Goal: Information Seeking & Learning: Learn about a topic

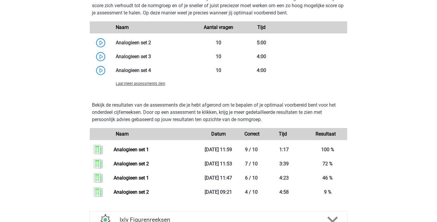
scroll to position [1605, 0]
click at [151, 55] on link at bounding box center [151, 56] width 0 height 6
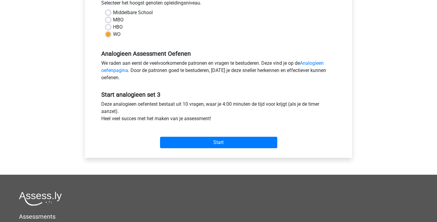
scroll to position [151, 0]
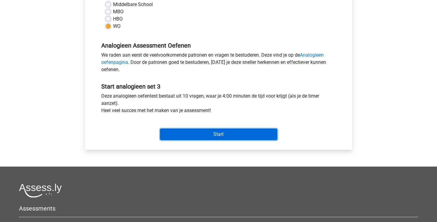
click at [178, 136] on input "Start" at bounding box center [218, 134] width 117 height 11
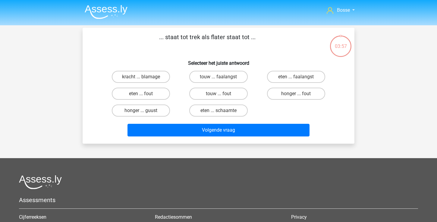
click at [95, 10] on img at bounding box center [106, 12] width 43 height 14
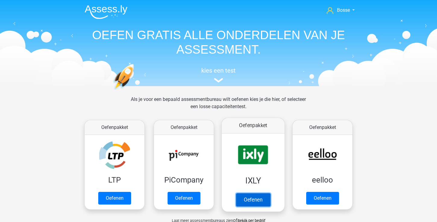
click at [243, 195] on link "Oefenen" at bounding box center [253, 199] width 34 height 13
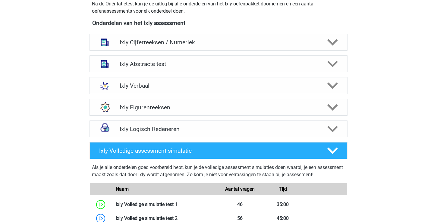
scroll to position [285, 0]
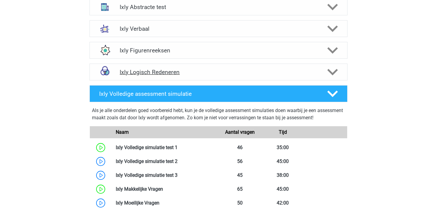
click at [210, 75] on h4 "Ixly Logisch Redeneren" at bounding box center [219, 72] width 198 height 7
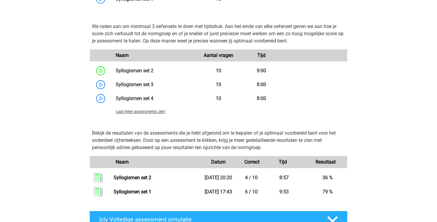
scroll to position [444, 0]
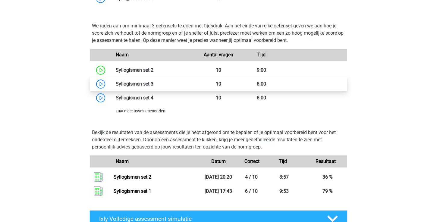
click at [154, 87] on link at bounding box center [154, 84] width 0 height 6
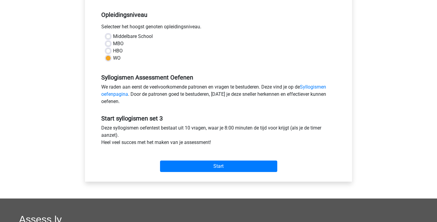
scroll to position [123, 0]
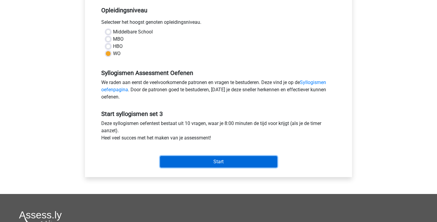
click at [186, 161] on input "Start" at bounding box center [218, 161] width 117 height 11
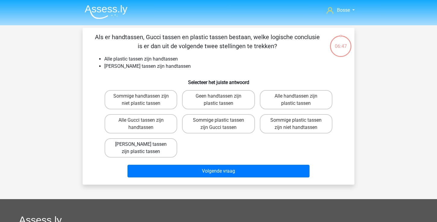
click at [175, 143] on label "Geen Gucci tassen zijn plastic tassen" at bounding box center [141, 147] width 73 height 19
click at [145, 144] on input "Geen Gucci tassen zijn plastic tassen" at bounding box center [143, 146] width 4 height 4
radio input "true"
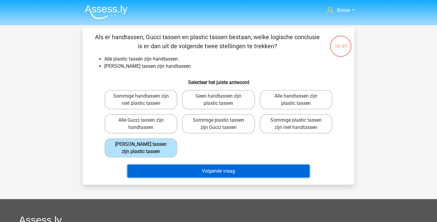
click at [179, 172] on button "Volgende vraag" at bounding box center [219, 171] width 182 height 13
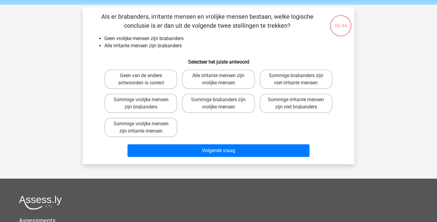
scroll to position [17, 0]
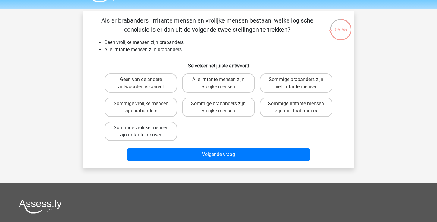
click at [170, 132] on label "Sommige vrolijke mensen zijn irritante mensen" at bounding box center [141, 131] width 73 height 19
click at [145, 132] on input "Sommige vrolijke mensen zijn irritante mensen" at bounding box center [143, 130] width 4 height 4
radio input "true"
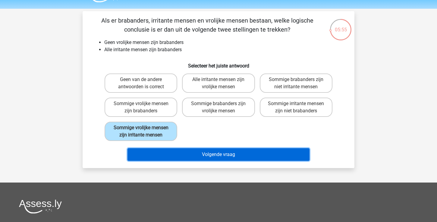
click at [186, 153] on button "Volgende vraag" at bounding box center [219, 154] width 182 height 13
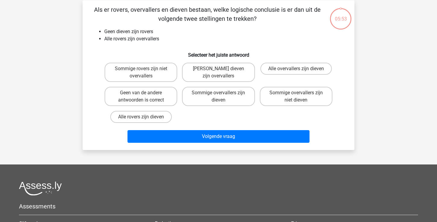
scroll to position [28, 0]
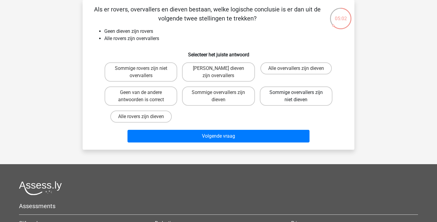
click at [288, 102] on label "Sommige overvallers zijn niet dieven" at bounding box center [296, 96] width 73 height 19
click at [296, 97] on input "Sommige overvallers zijn niet dieven" at bounding box center [298, 95] width 4 height 4
radio input "true"
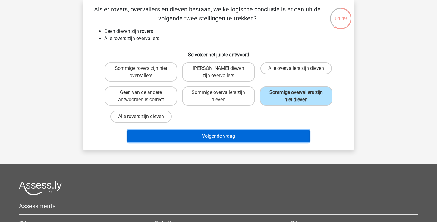
click at [274, 134] on button "Volgende vraag" at bounding box center [219, 136] width 182 height 13
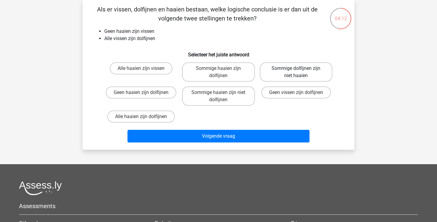
click at [317, 72] on label "Sommige dolfijnen zijn niet haaien" at bounding box center [296, 71] width 73 height 19
click at [300, 72] on input "Sommige dolfijnen zijn niet haaien" at bounding box center [298, 70] width 4 height 4
radio input "true"
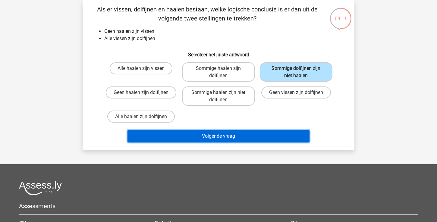
click at [268, 139] on button "Volgende vraag" at bounding box center [219, 136] width 182 height 13
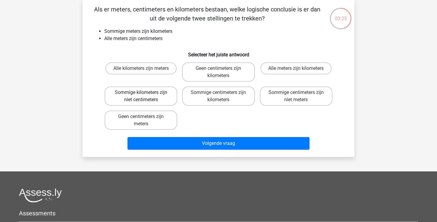
click at [168, 99] on label "Sommige kilometers zijn niet centimeters" at bounding box center [141, 96] width 73 height 19
click at [145, 97] on input "Sommige kilometers zijn niet centimeters" at bounding box center [143, 95] width 4 height 4
radio input "true"
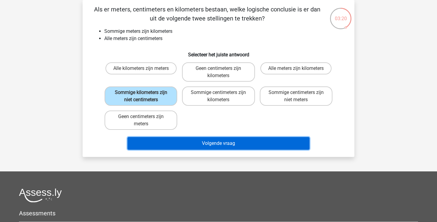
click at [183, 143] on button "Volgende vraag" at bounding box center [219, 143] width 182 height 13
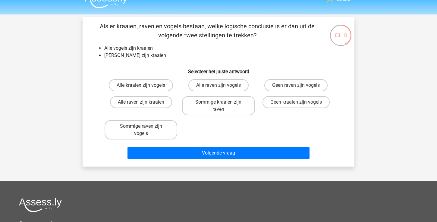
scroll to position [9, 0]
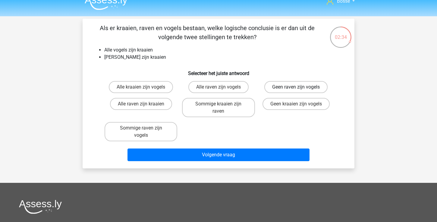
click at [292, 91] on label "Geen raven zijn vogels" at bounding box center [296, 87] width 63 height 12
click at [296, 91] on input "Geen raven zijn vogels" at bounding box center [298, 89] width 4 height 4
radio input "true"
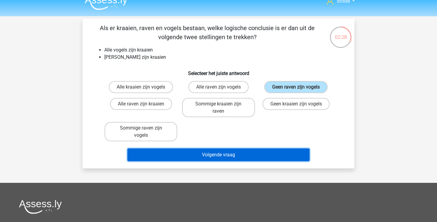
click at [237, 158] on button "Volgende vraag" at bounding box center [219, 155] width 182 height 13
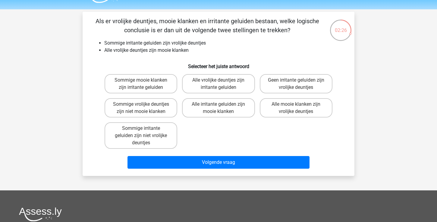
scroll to position [14, 0]
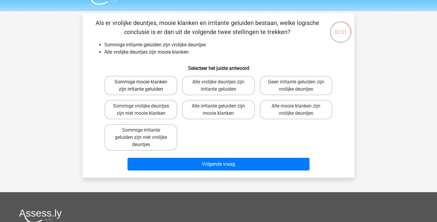
click at [164, 88] on label "Sommige mooie klanken zijn irritante geluiden" at bounding box center [141, 85] width 73 height 19
click at [145, 86] on input "Sommige mooie klanken zijn irritante geluiden" at bounding box center [143, 84] width 4 height 4
radio input "true"
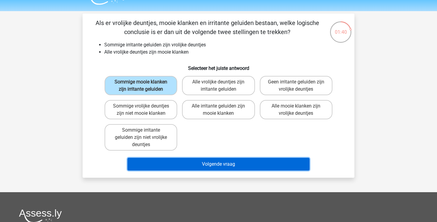
click at [170, 166] on button "Volgende vraag" at bounding box center [219, 164] width 182 height 13
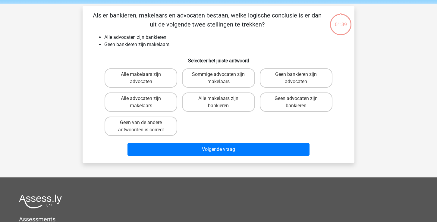
scroll to position [19, 0]
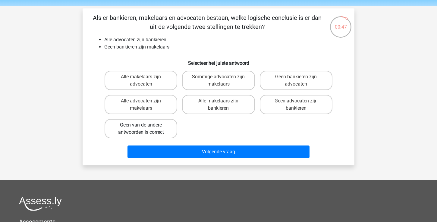
click at [154, 133] on label "Geen van de andere antwoorden is correct" at bounding box center [141, 128] width 73 height 19
click at [145, 129] on input "Geen van de andere antwoorden is correct" at bounding box center [143, 127] width 4 height 4
radio input "true"
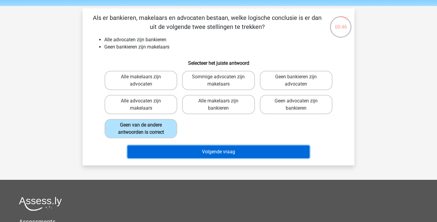
click at [170, 154] on button "Volgende vraag" at bounding box center [219, 152] width 182 height 13
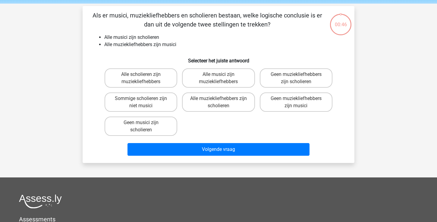
scroll to position [19, 0]
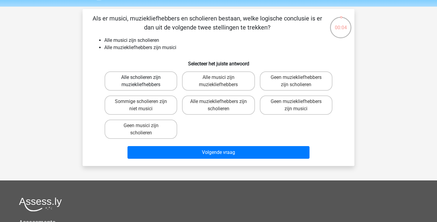
click at [158, 82] on label "Alle scholieren zijn muziekliefhebbers" at bounding box center [141, 80] width 73 height 19
click at [145, 81] on input "Alle scholieren zijn muziekliefhebbers" at bounding box center [143, 80] width 4 height 4
radio input "true"
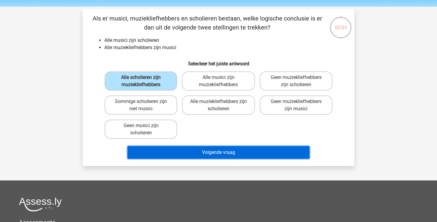
click at [177, 153] on button "Volgende vraag" at bounding box center [219, 152] width 182 height 13
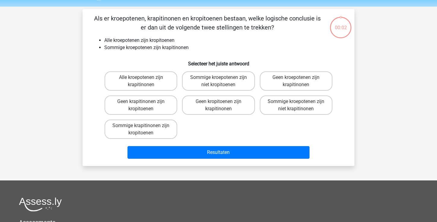
scroll to position [28, 0]
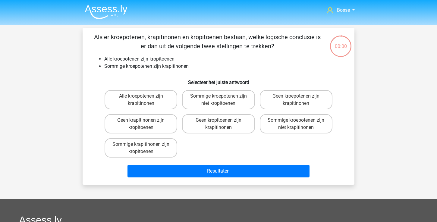
scroll to position [28, 0]
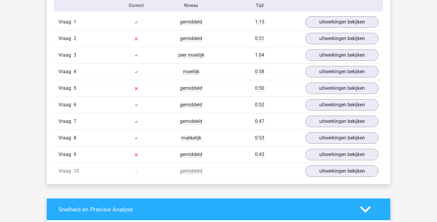
scroll to position [387, 0]
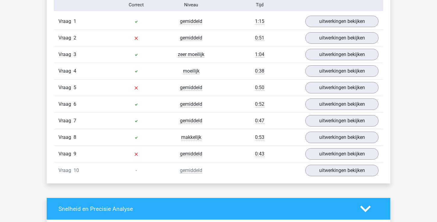
click at [325, 160] on div "Vraag 9 gemiddeld 0:43 uitwerkingen bekijken" at bounding box center [218, 154] width 329 height 17
click at [328, 155] on link "uitwerkingen bekijken" at bounding box center [342, 153] width 84 height 13
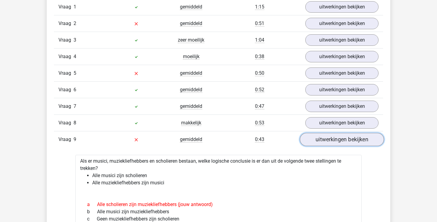
scroll to position [390, 0]
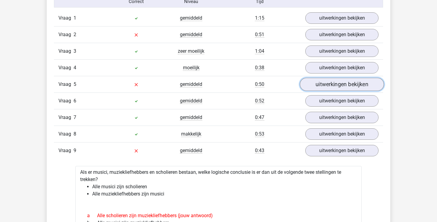
click at [325, 84] on link "uitwerkingen bekijken" at bounding box center [342, 84] width 84 height 13
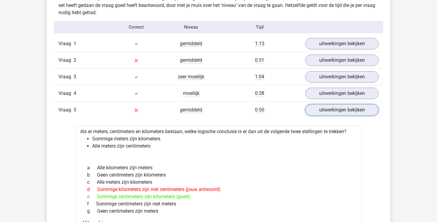
scroll to position [337, 0]
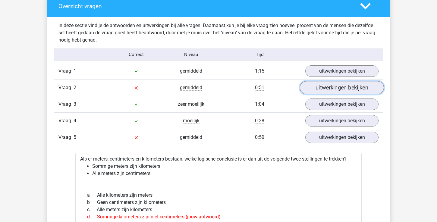
click at [328, 89] on link "uitwerkingen bekijken" at bounding box center [342, 87] width 84 height 13
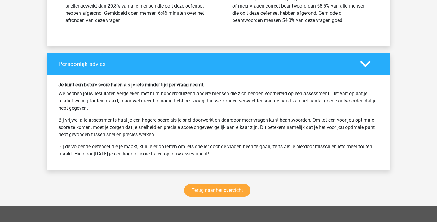
scroll to position [1473, 0]
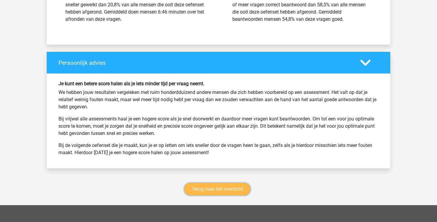
click at [202, 193] on link "Terug naar het overzicht" at bounding box center [217, 189] width 66 height 13
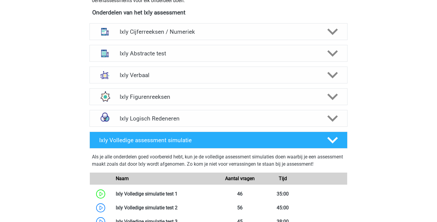
scroll to position [230, 0]
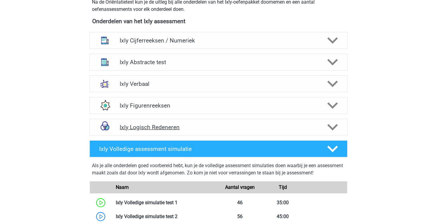
click at [173, 127] on h4 "Ixly Logisch Redeneren" at bounding box center [219, 127] width 198 height 7
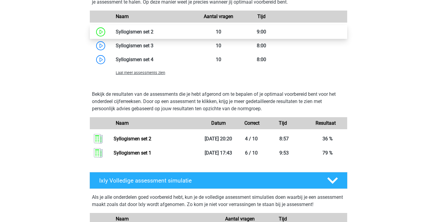
scroll to position [484, 0]
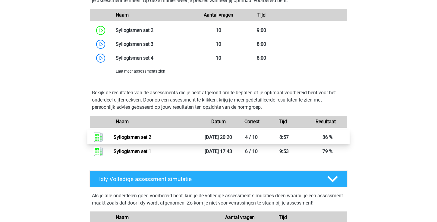
click at [151, 140] on link "Syllogismen set 2" at bounding box center [133, 138] width 38 height 6
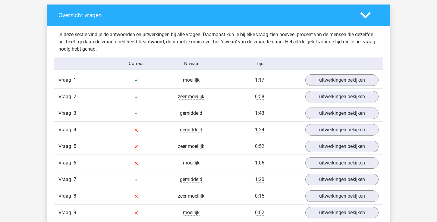
scroll to position [356, 0]
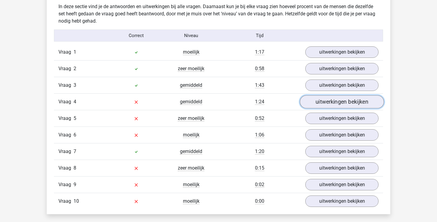
click at [325, 103] on link "uitwerkingen bekijken" at bounding box center [342, 101] width 84 height 13
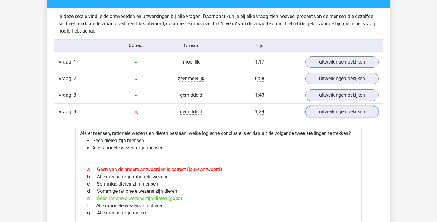
scroll to position [357, 0]
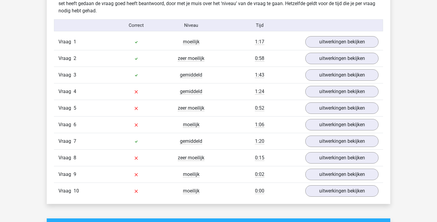
scroll to position [374, 0]
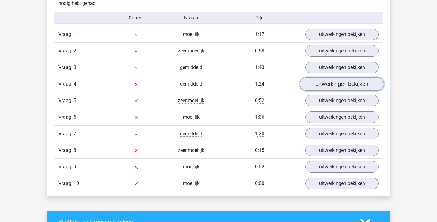
click at [323, 83] on link "uitwerkingen bekijken" at bounding box center [342, 84] width 84 height 13
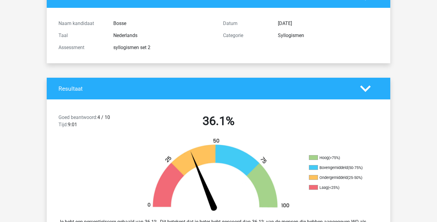
scroll to position [0, 0]
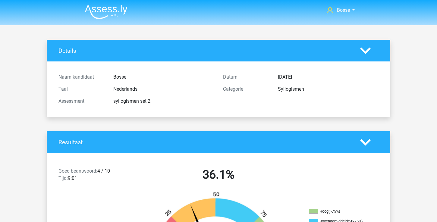
click at [103, 12] on img at bounding box center [106, 12] width 43 height 14
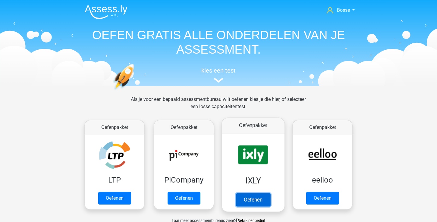
click at [262, 199] on link "Oefenen" at bounding box center [253, 199] width 34 height 13
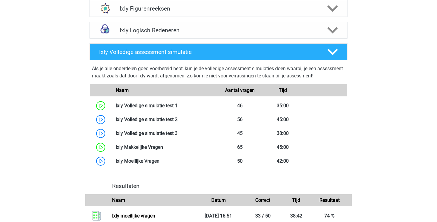
scroll to position [335, 0]
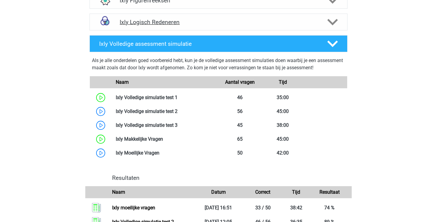
click at [224, 18] on div "Ixly Logisch Redeneren" at bounding box center [219, 22] width 258 height 17
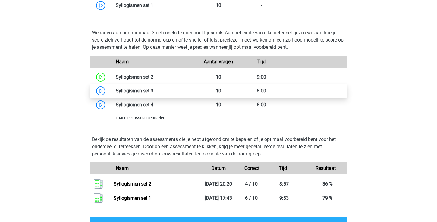
scroll to position [443, 0]
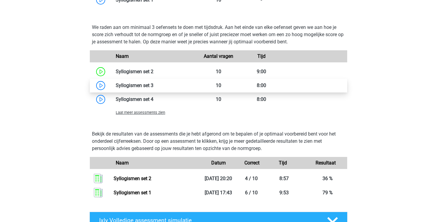
click at [154, 88] on link at bounding box center [154, 86] width 0 height 6
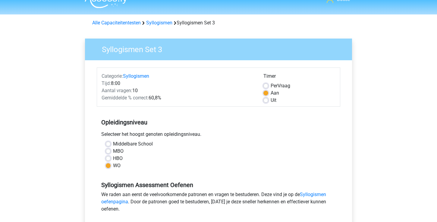
scroll to position [11, 0]
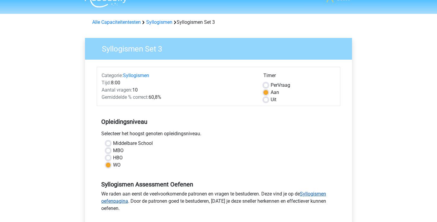
click at [317, 197] on link "Syllogismen oefenpagina" at bounding box center [213, 197] width 225 height 13
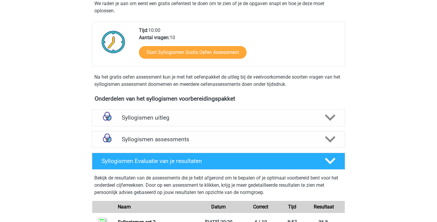
scroll to position [142, 0]
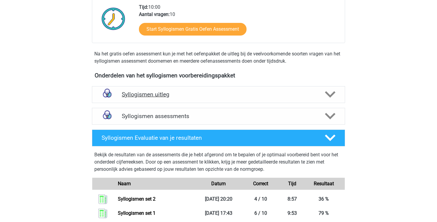
click at [289, 97] on h4 "Syllogismen uitleg" at bounding box center [219, 94] width 194 height 7
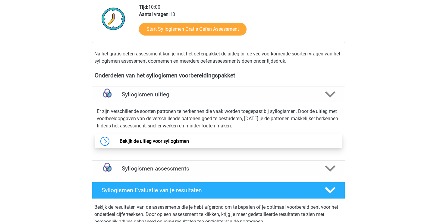
click at [185, 144] on link "Bekijk de uitleg voor syllogismen" at bounding box center [154, 141] width 69 height 6
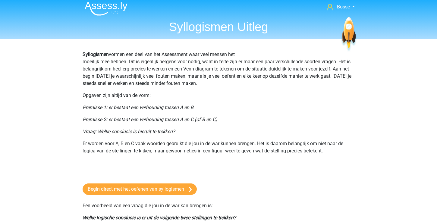
scroll to position [5, 0]
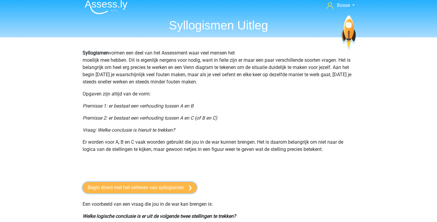
click at [177, 190] on link "Begin direct met het oefenen van syllogismen" at bounding box center [140, 187] width 114 height 11
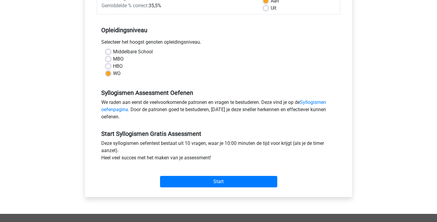
scroll to position [121, 0]
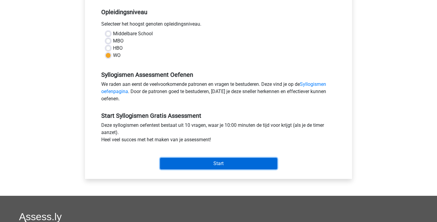
click at [199, 163] on input "Start" at bounding box center [218, 163] width 117 height 11
click at [173, 163] on input "Start" at bounding box center [218, 163] width 117 height 11
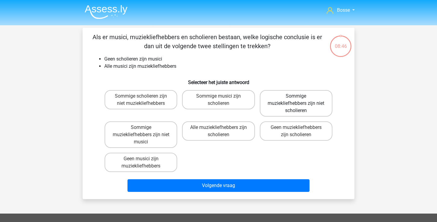
click at [275, 104] on label "Sommige muziekliefhebbers zijn niet scholieren" at bounding box center [296, 103] width 73 height 27
click at [296, 100] on input "Sommige muziekliefhebbers zijn niet scholieren" at bounding box center [298, 98] width 4 height 4
radio input "true"
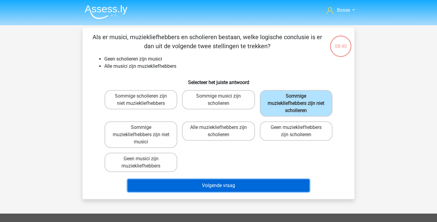
click at [242, 191] on button "Volgende vraag" at bounding box center [219, 185] width 182 height 13
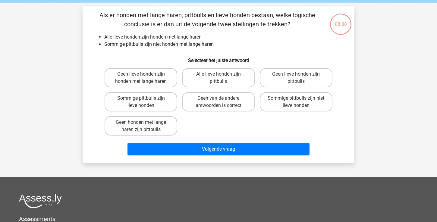
scroll to position [13, 0]
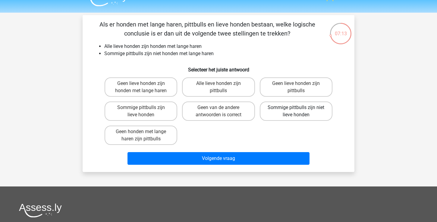
click at [292, 115] on label "Sommige pittbulls zijn niet lieve honden" at bounding box center [296, 111] width 73 height 19
click at [296, 112] on input "Sommige pittbulls zijn niet lieve honden" at bounding box center [298, 110] width 4 height 4
radio input "true"
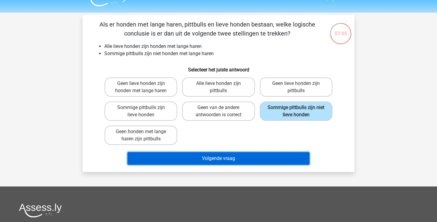
click at [237, 162] on button "Volgende vraag" at bounding box center [219, 158] width 182 height 13
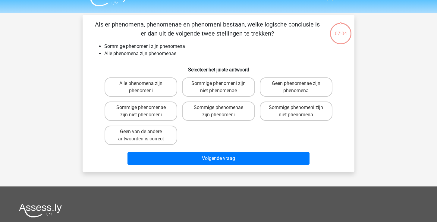
scroll to position [28, 0]
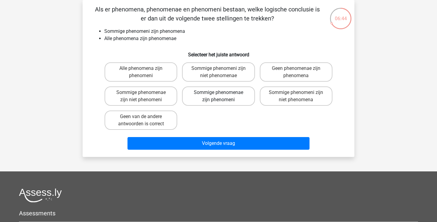
click at [240, 99] on label "Sommige phenomenae zijn phenomeni" at bounding box center [218, 96] width 73 height 19
click at [223, 97] on input "Sommige phenomenae zijn phenomeni" at bounding box center [221, 95] width 4 height 4
radio input "true"
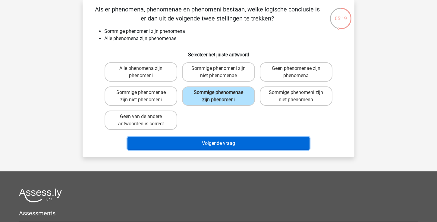
click at [205, 145] on button "Volgende vraag" at bounding box center [219, 143] width 182 height 13
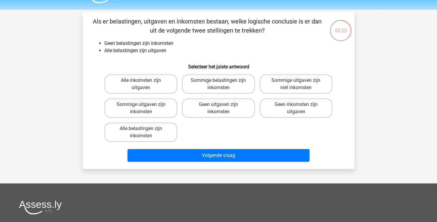
scroll to position [0, 0]
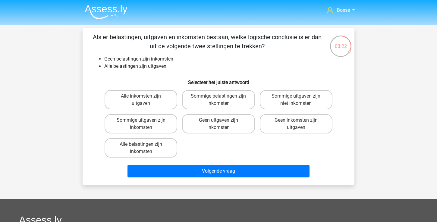
click at [104, 9] on img at bounding box center [106, 12] width 43 height 14
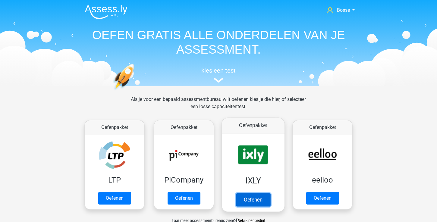
click at [254, 197] on link "Oefenen" at bounding box center [253, 199] width 34 height 13
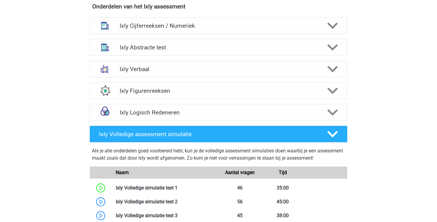
scroll to position [236, 0]
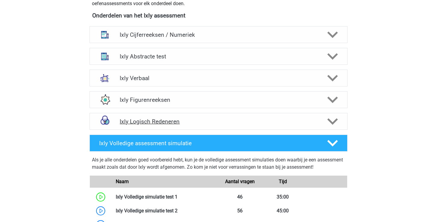
click at [229, 126] on div "Ixly Logisch Redeneren" at bounding box center [219, 121] width 258 height 17
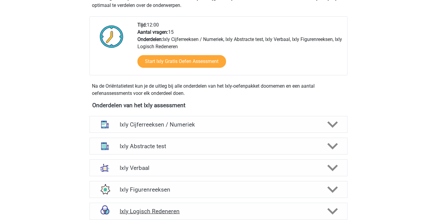
scroll to position [0, 0]
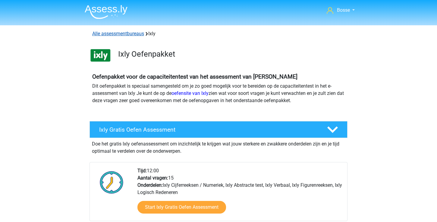
click at [136, 35] on link "Alle assessmentbureaus" at bounding box center [118, 34] width 52 height 6
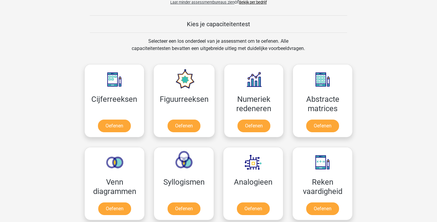
scroll to position [583, 0]
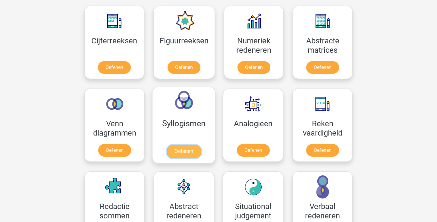
click at [193, 151] on link "Oefenen" at bounding box center [184, 151] width 34 height 13
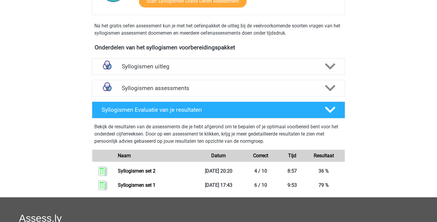
scroll to position [166, 0]
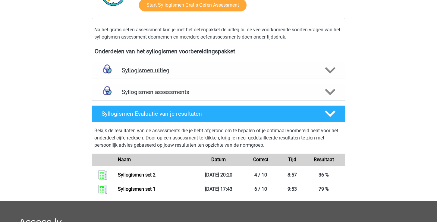
click at [177, 75] on div "Syllogismen uitleg" at bounding box center [218, 70] width 253 height 17
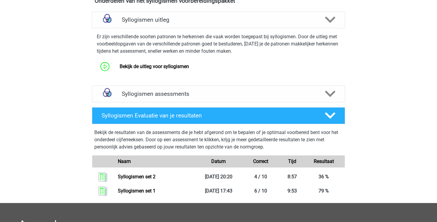
scroll to position [214, 0]
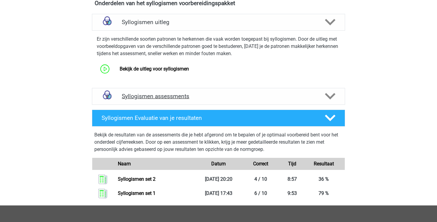
click at [206, 96] on h4 "Syllogismen assessments" at bounding box center [219, 96] width 194 height 7
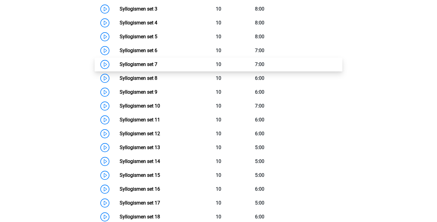
scroll to position [378, 0]
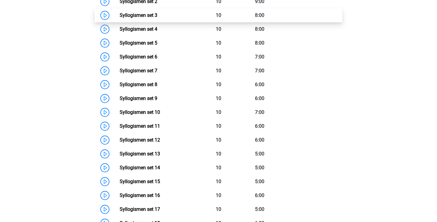
click at [146, 16] on link "Syllogismen set 3" at bounding box center [139, 15] width 38 height 6
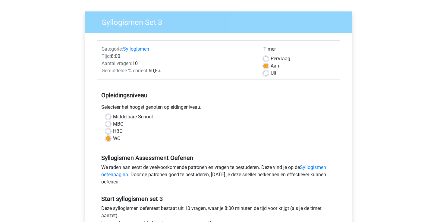
scroll to position [52, 0]
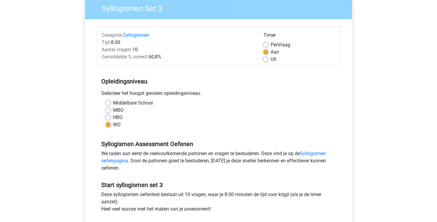
click at [269, 61] on div "Uit" at bounding box center [300, 59] width 72 height 7
click at [271, 60] on label "Uit" at bounding box center [274, 59] width 6 height 7
click at [268, 60] on input "Uit" at bounding box center [266, 59] width 5 height 6
radio input "true"
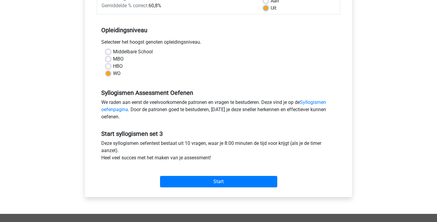
scroll to position [0, 0]
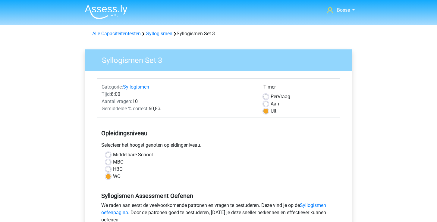
click at [98, 4] on li at bounding box center [104, 10] width 48 height 17
click at [103, 7] on img at bounding box center [106, 12] width 43 height 14
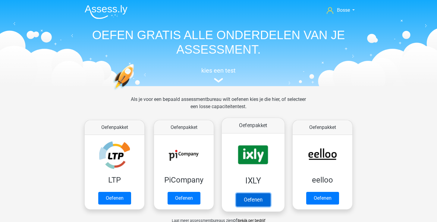
click at [247, 198] on link "Oefenen" at bounding box center [253, 199] width 34 height 13
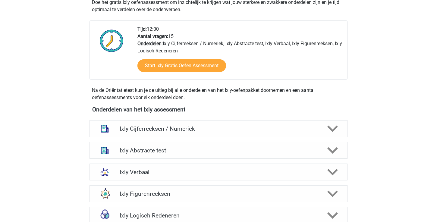
scroll to position [170, 0]
